Goal: Information Seeking & Learning: Find contact information

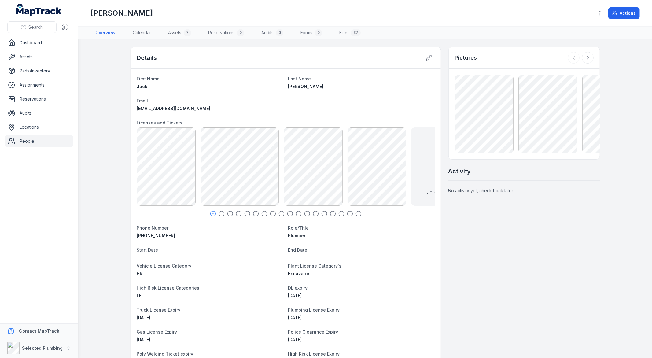
drag, startPoint x: 27, startPoint y: 139, endPoint x: 31, endPoint y: 136, distance: 5.4
click at [27, 139] on link "People" at bounding box center [39, 141] width 68 height 12
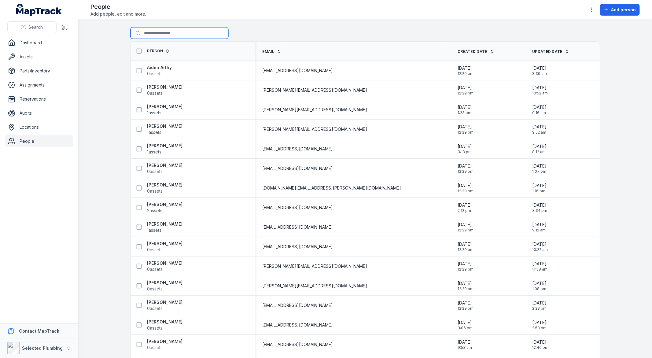
click at [144, 35] on input "Search for people" at bounding box center [179, 33] width 98 height 12
type input "*********"
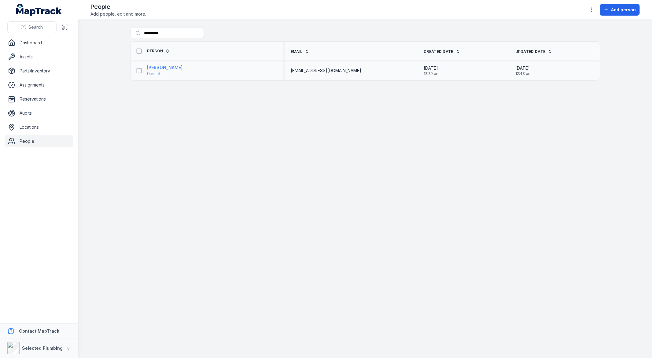
click at [158, 66] on strong "[PERSON_NAME]" at bounding box center [164, 67] width 35 height 6
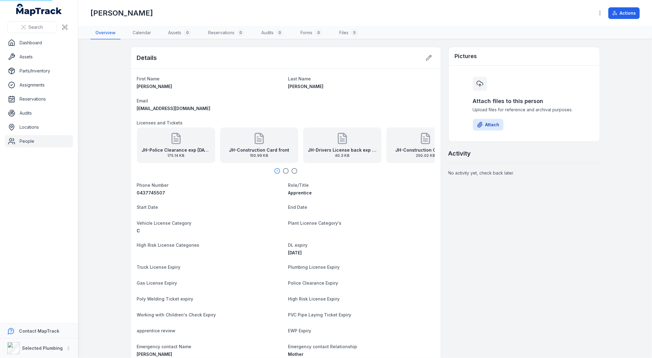
scroll to position [22, 0]
drag, startPoint x: 194, startPoint y: 109, endPoint x: 129, endPoint y: 109, distance: 65.4
click at [131, 109] on div "First Name [PERSON_NAME] Last Name [PERSON_NAME] Email [EMAIL_ADDRESS][DOMAIN_N…" at bounding box center [286, 227] width 310 height 317
copy span "[EMAIL_ADDRESS][DOMAIN_NAME]"
